Goal: Information Seeking & Learning: Learn about a topic

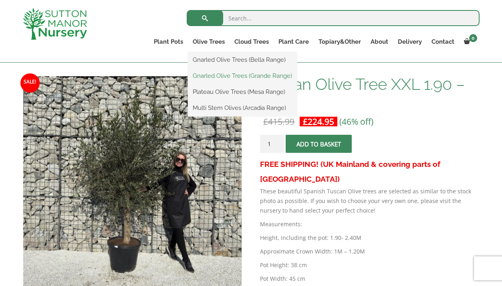
click at [219, 74] on link "Gnarled Olive Trees (Grande Range)" at bounding box center [242, 76] width 109 height 12
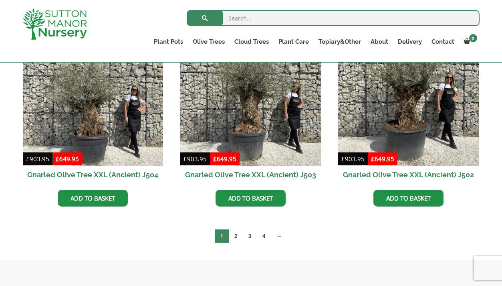
scroll to position [1234, 0]
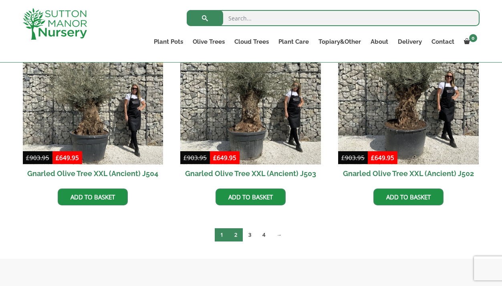
click at [240, 238] on link "2" at bounding box center [236, 234] width 14 height 13
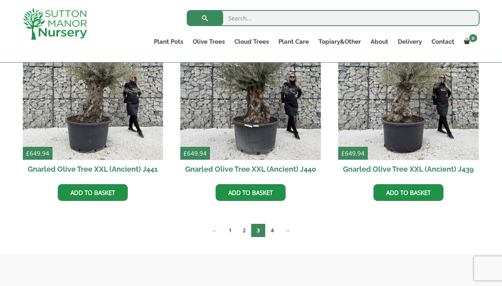
scroll to position [1041, 0]
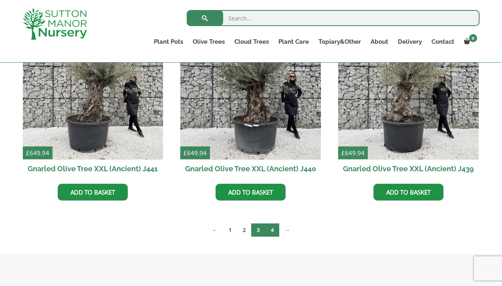
click at [272, 230] on link "4" at bounding box center [272, 229] width 14 height 13
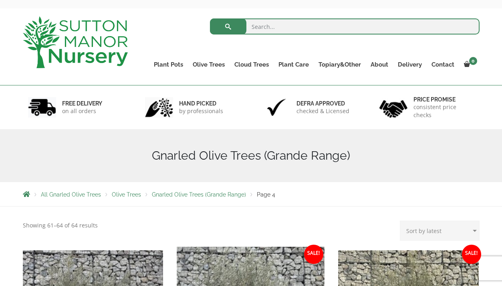
scroll to position [31, 0]
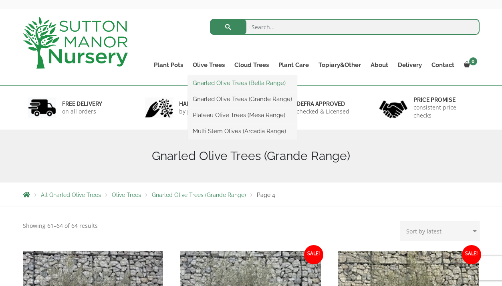
click at [215, 84] on link "Gnarled Olive Trees (Bella Range)" at bounding box center [242, 83] width 109 height 12
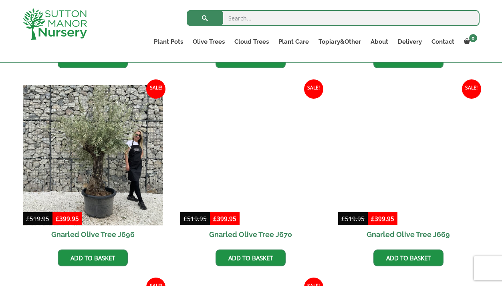
scroll to position [380, 0]
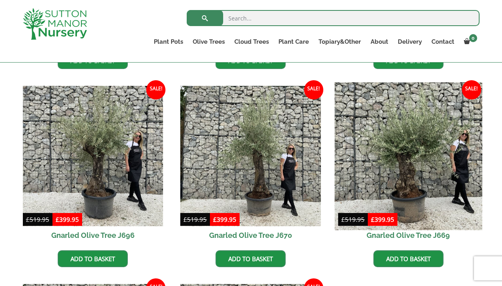
click at [367, 153] on img at bounding box center [408, 155] width 147 height 147
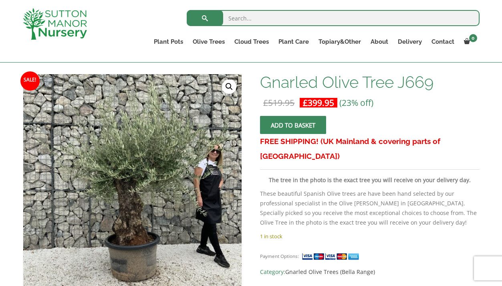
scroll to position [113, 0]
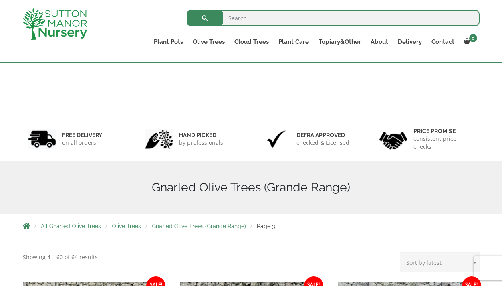
scroll to position [1041, 0]
